Goal: Information Seeking & Learning: Learn about a topic

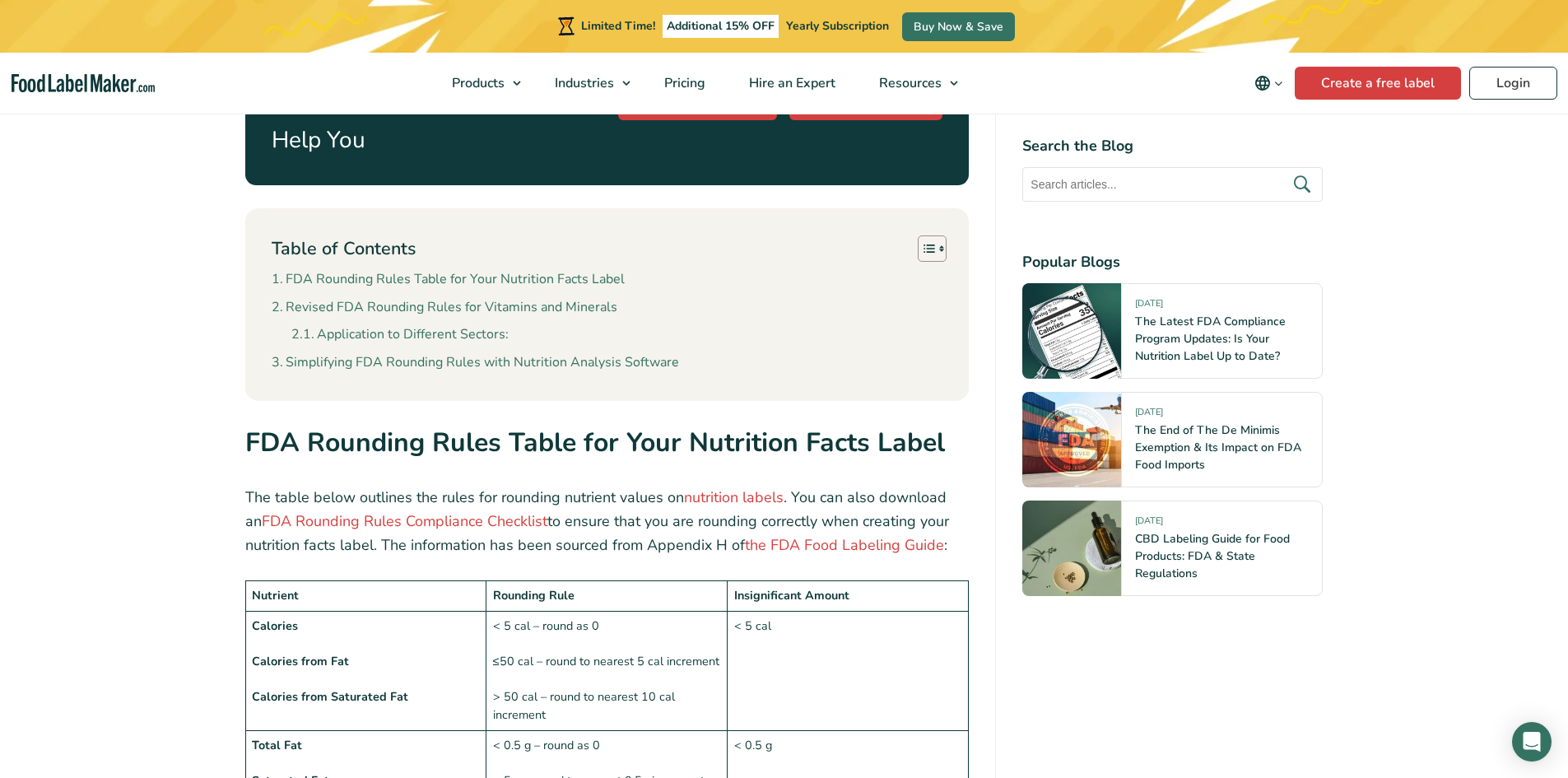
scroll to position [988, 0]
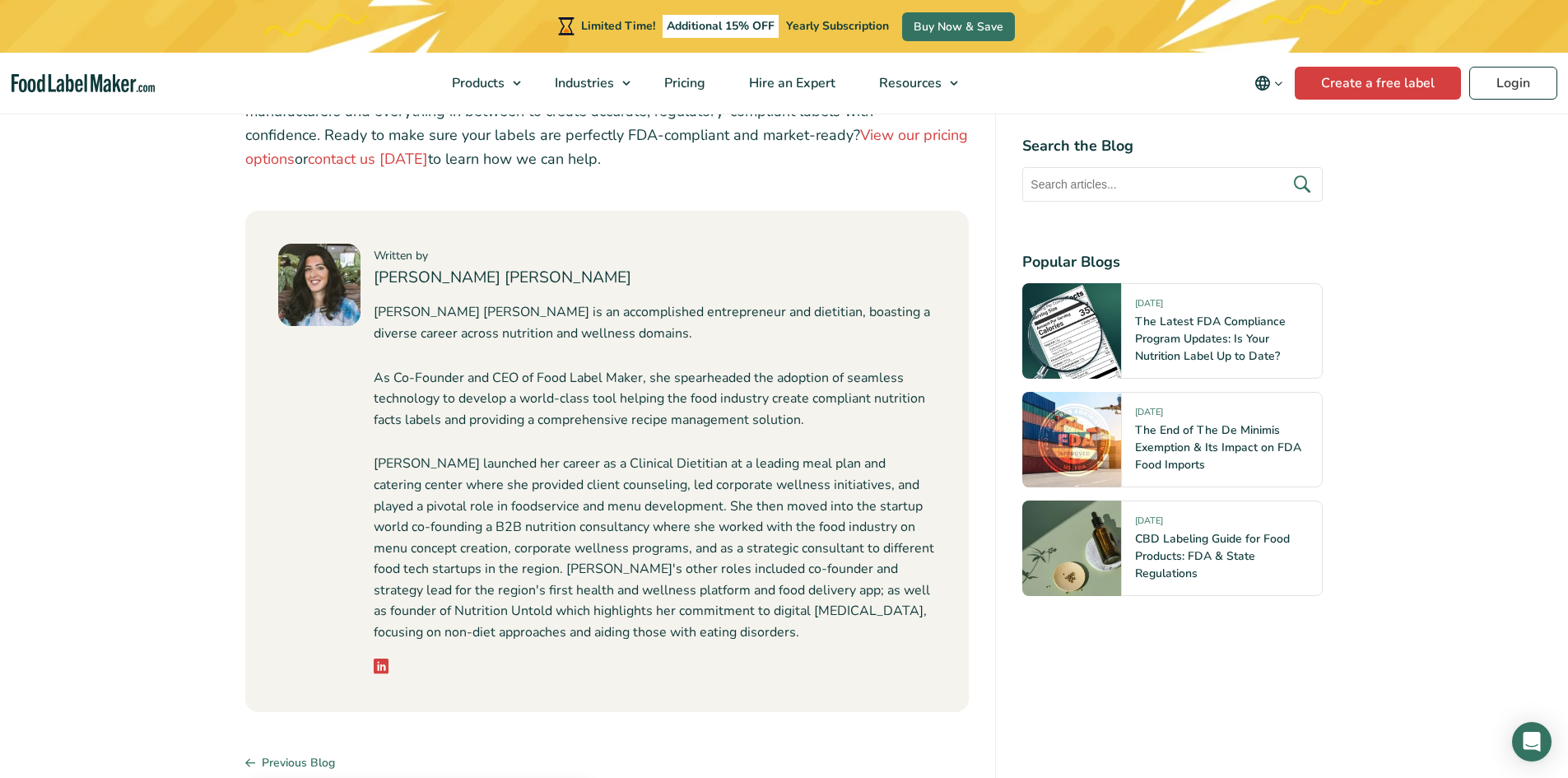
scroll to position [5105, 0]
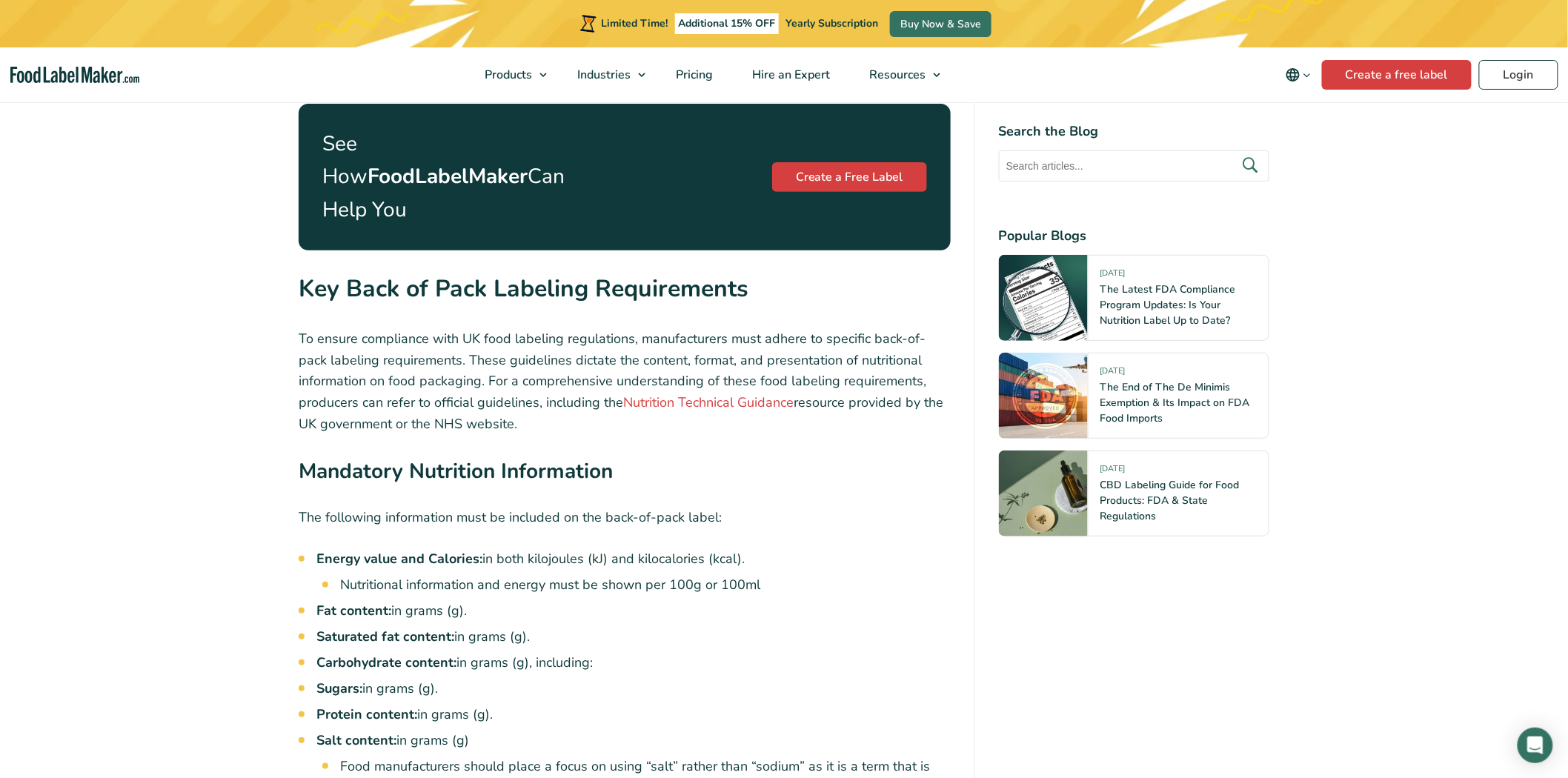
scroll to position [2469, 0]
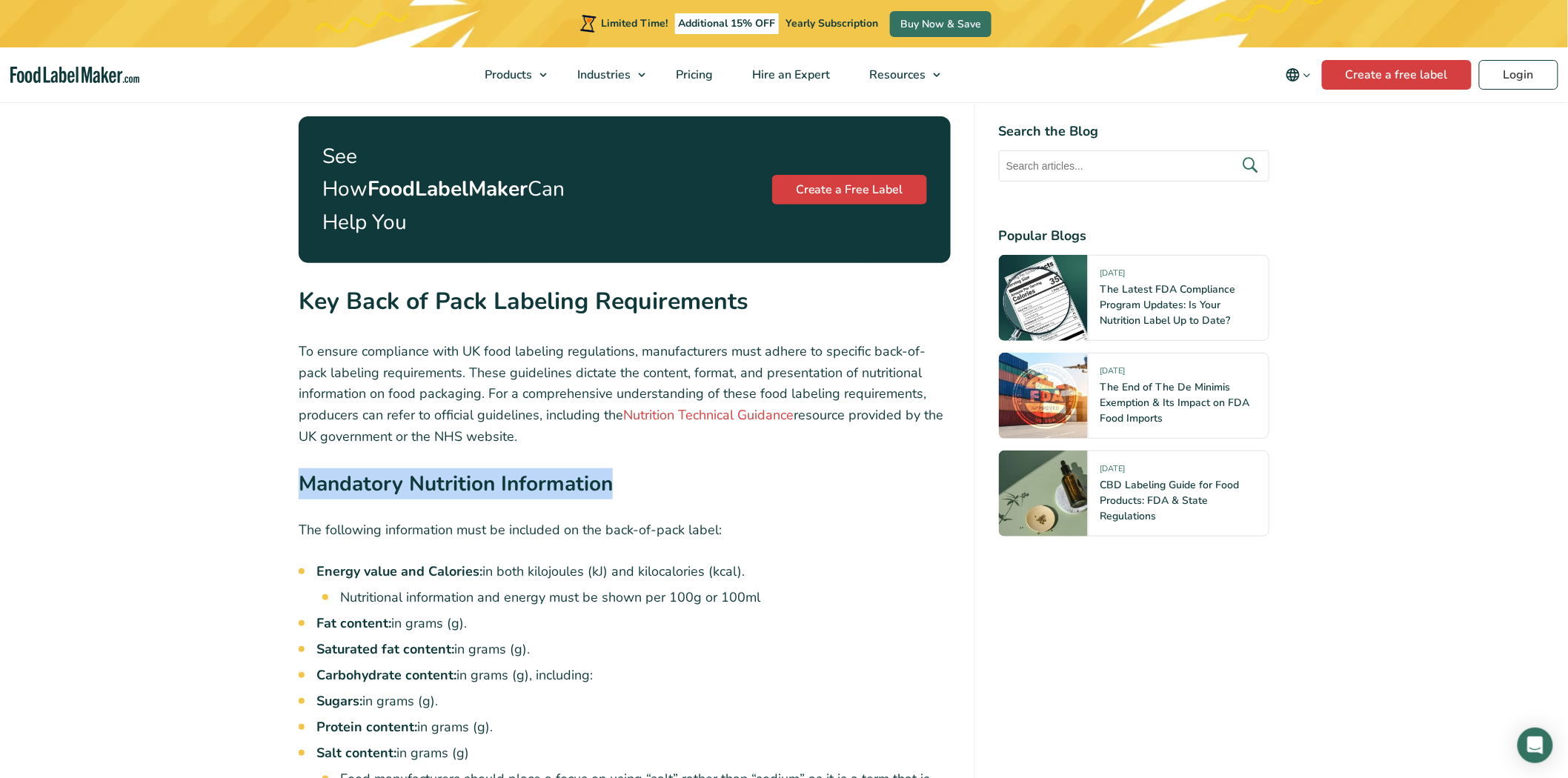
drag, startPoint x: 289, startPoint y: 445, endPoint x: 636, endPoint y: 448, distance: 347.0
copy strong "Mandatory Nutrition Information"
